Goal: Transaction & Acquisition: Obtain resource

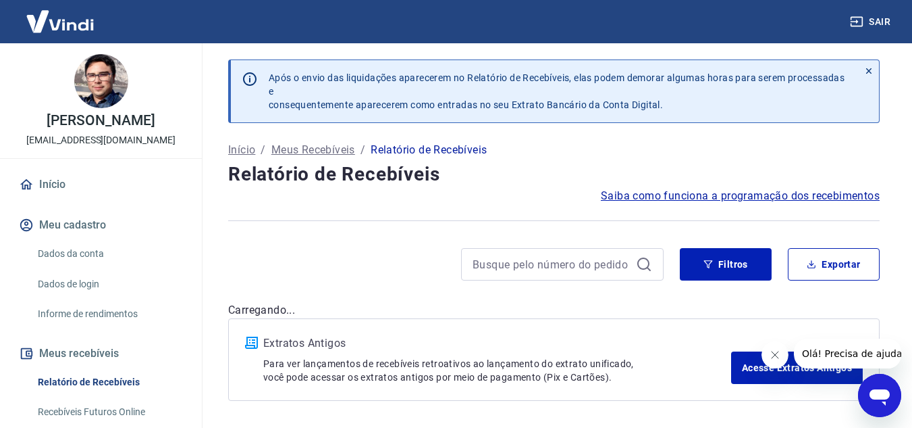
click at [774, 355] on icon "Fechar mensagem da empresa" at bounding box center [774, 354] width 11 height 11
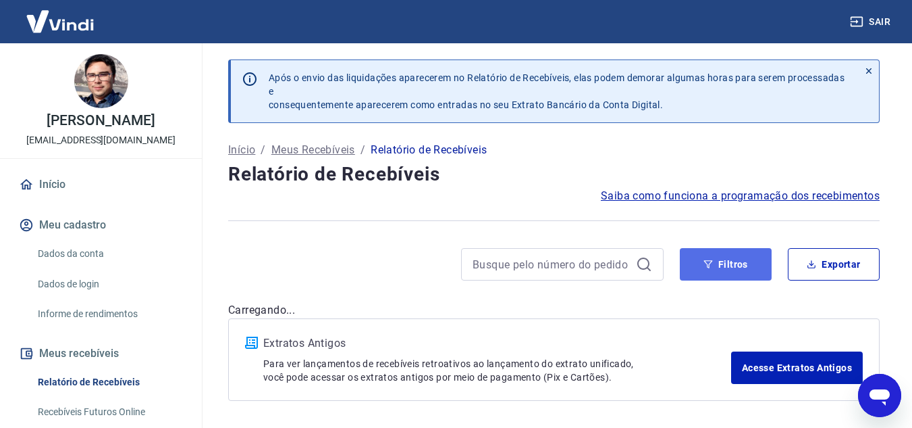
click at [729, 271] on button "Filtros" at bounding box center [726, 264] width 92 height 32
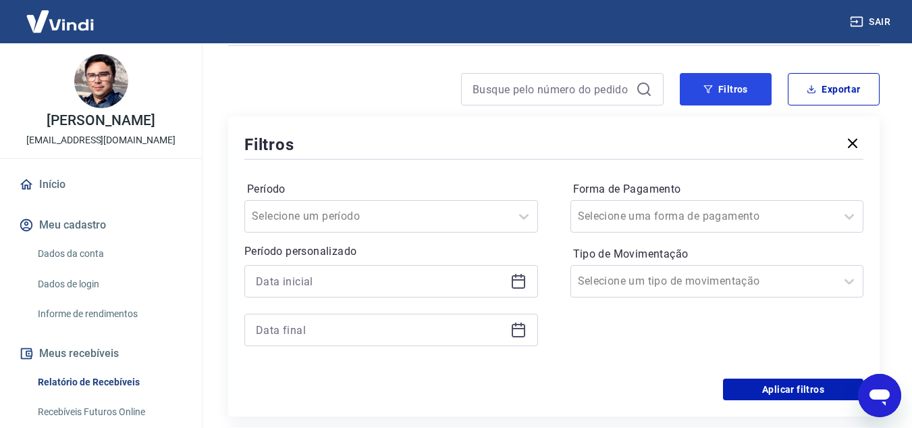
scroll to position [203, 0]
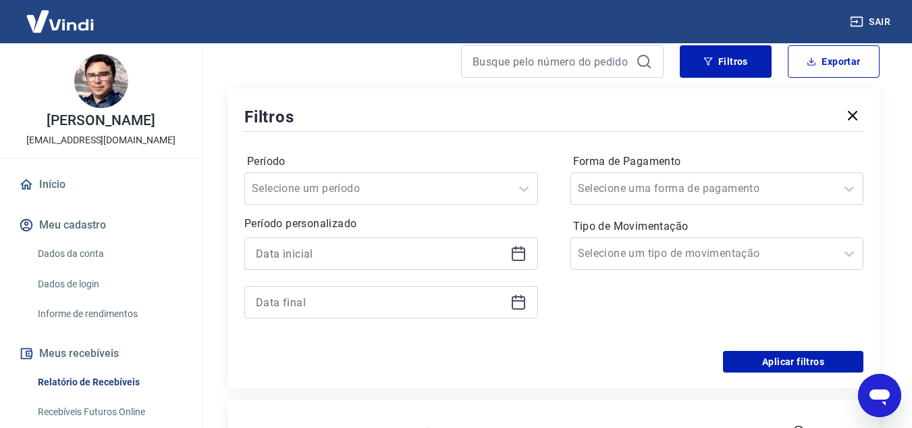
click at [519, 245] on icon at bounding box center [519, 253] width 16 height 16
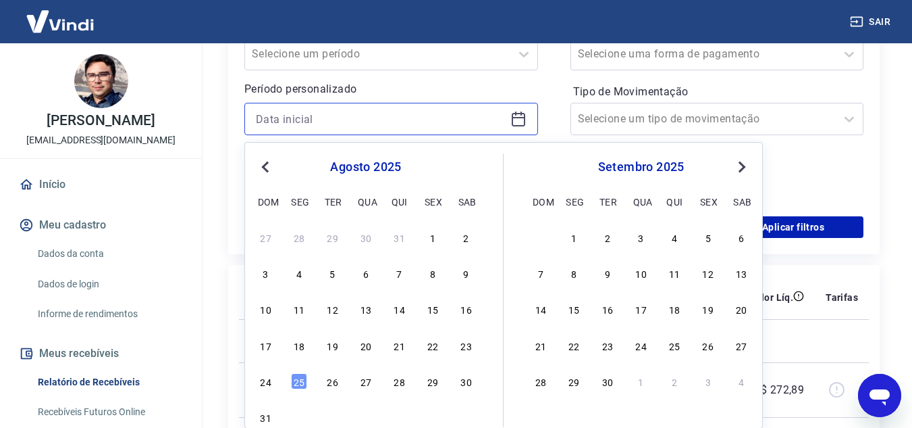
scroll to position [338, 0]
click at [393, 339] on div "21" at bounding box center [400, 344] width 16 height 16
type input "21/08/2025"
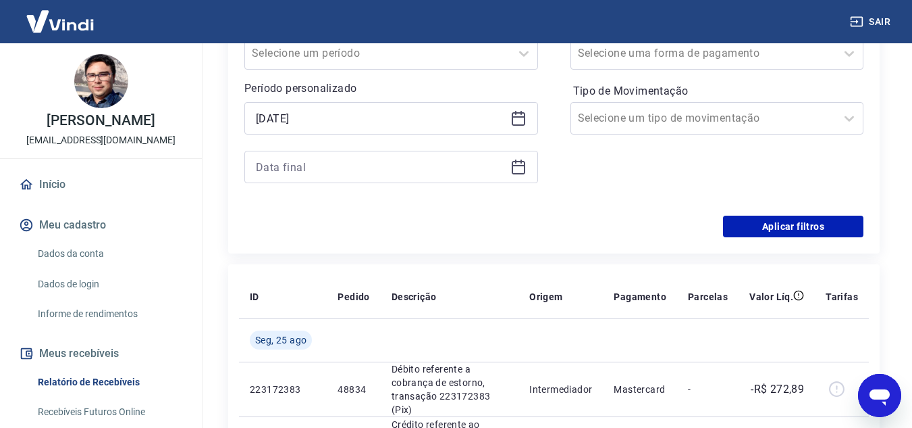
click at [517, 167] on icon at bounding box center [519, 167] width 16 height 16
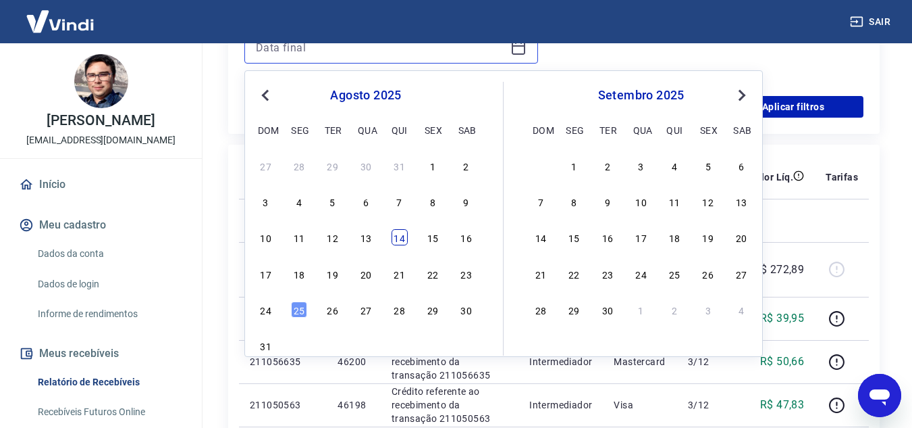
scroll to position [473, 0]
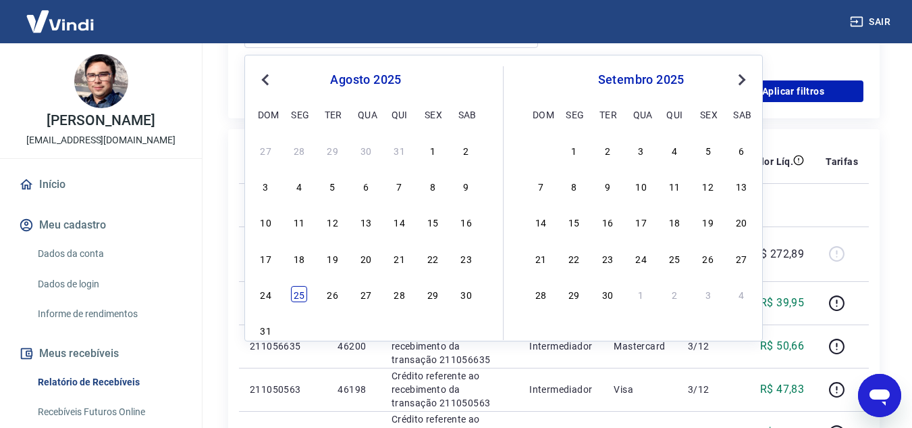
click at [296, 292] on div "25" at bounding box center [299, 294] width 16 height 16
type input "25/08/2025"
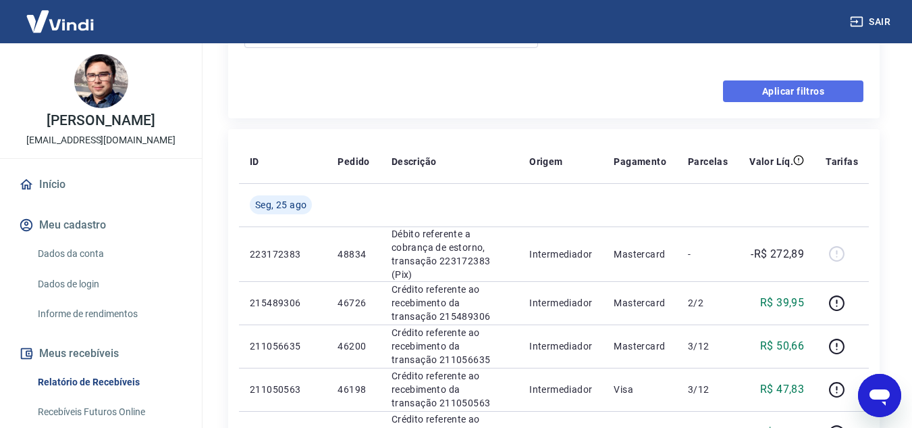
click at [772, 86] on button "Aplicar filtros" at bounding box center [793, 91] width 140 height 22
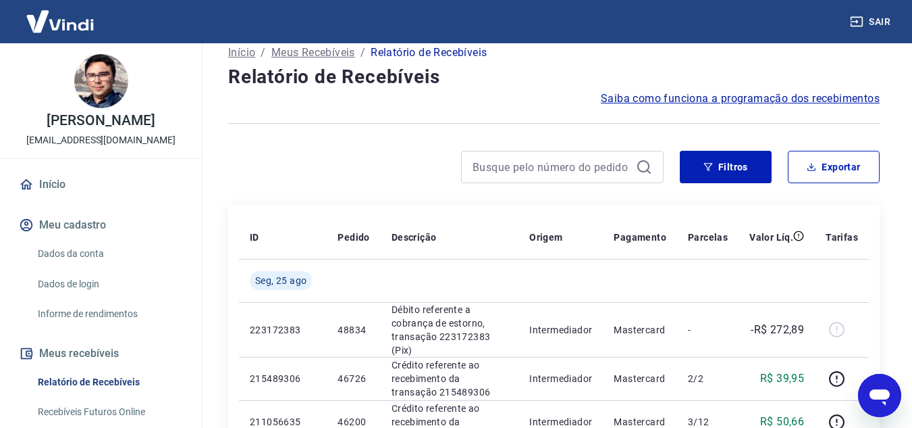
scroll to position [68, 0]
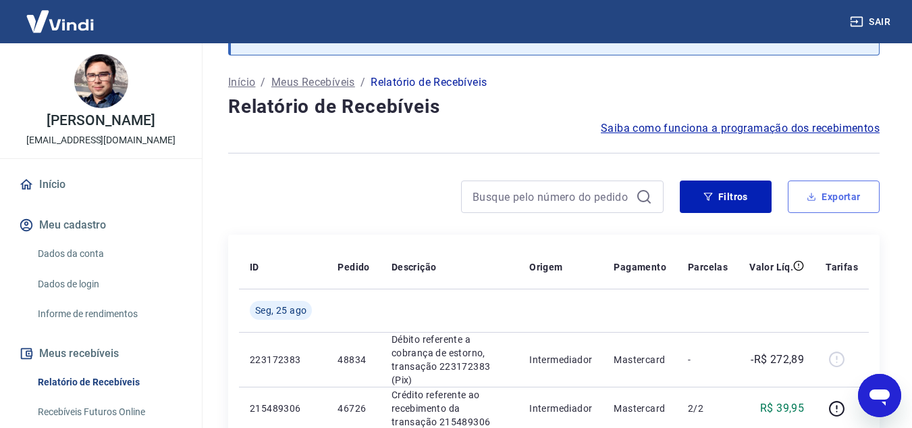
click at [831, 190] on button "Exportar" at bounding box center [834, 196] width 92 height 32
type input "21/08/2025"
type input "25/08/2025"
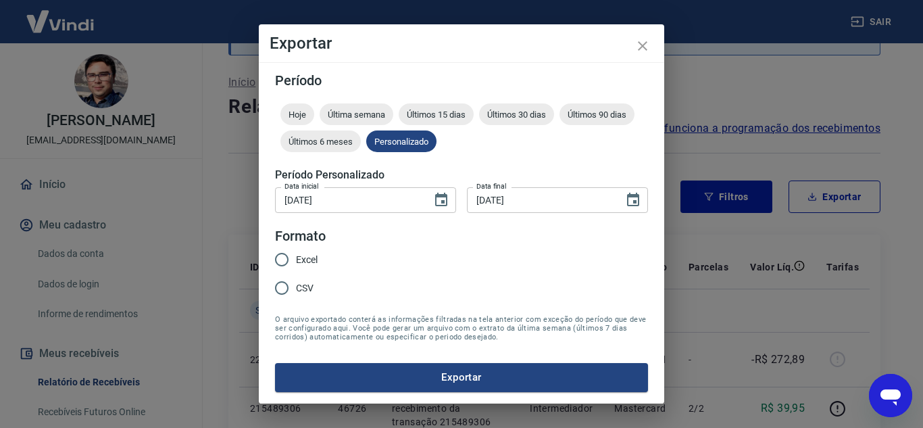
click at [296, 259] on span "Excel" at bounding box center [307, 260] width 22 height 14
click at [296, 259] on input "Excel" at bounding box center [281, 259] width 28 height 28
radio input "true"
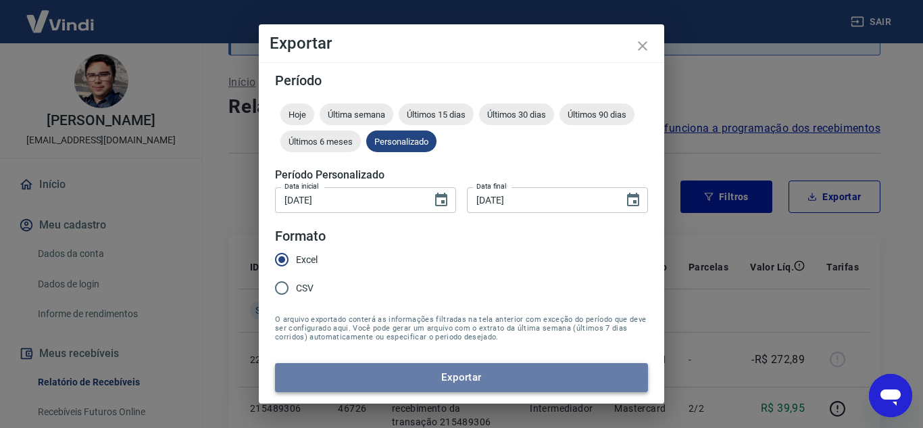
click at [514, 371] on button "Exportar" at bounding box center [461, 377] width 373 height 28
